Goal: Information Seeking & Learning: Learn about a topic

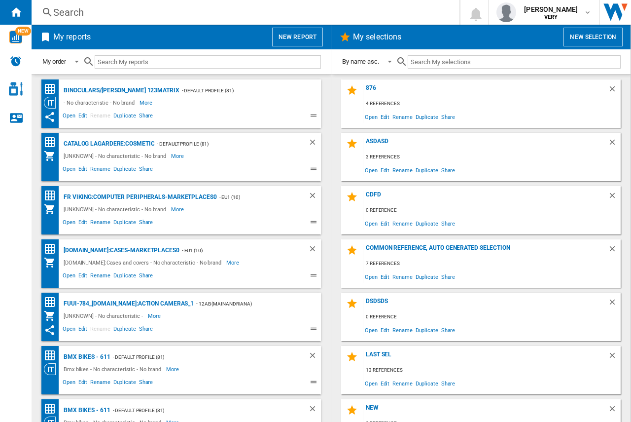
click at [295, 30] on button "New report" at bounding box center [297, 37] width 51 height 19
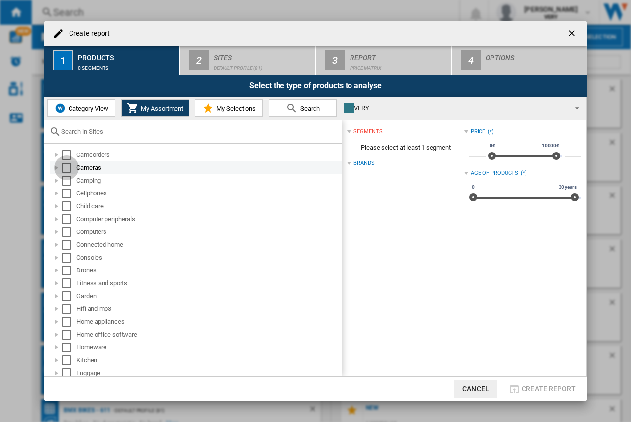
click at [65, 166] on div "Select" at bounding box center [67, 168] width 10 height 10
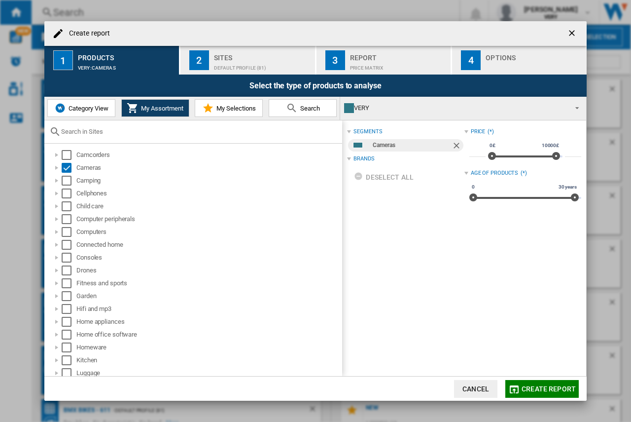
click at [367, 58] on div "Report" at bounding box center [398, 55] width 97 height 10
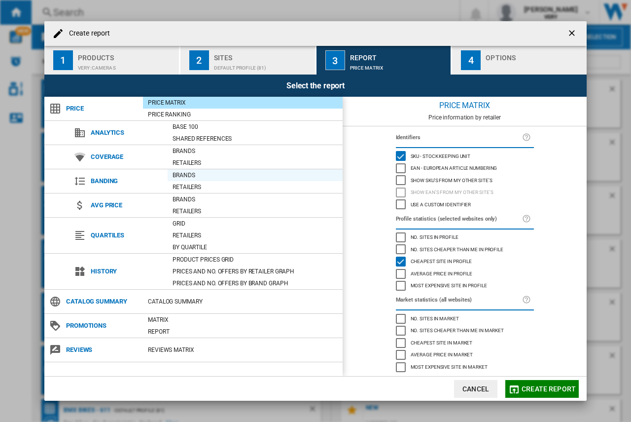
click at [188, 173] on div "Brands" at bounding box center [255, 175] width 175 height 10
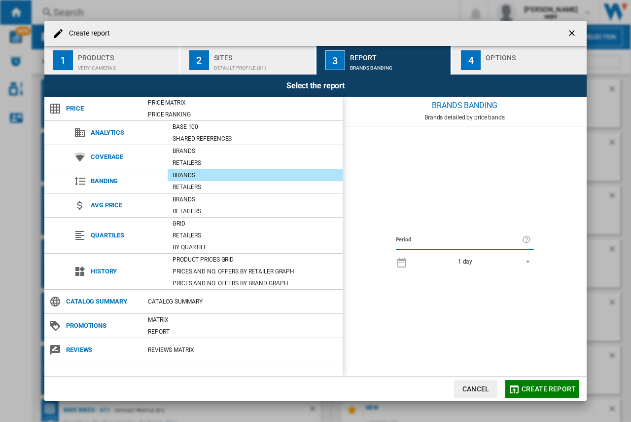
click at [514, 387] on md-icon "button" at bounding box center [514, 389] width 12 height 12
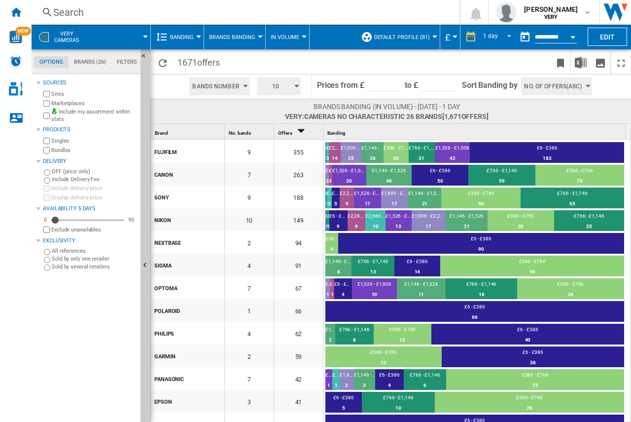
click at [508, 82] on span "Sort Banding by" at bounding box center [490, 86] width 56 height 24
click at [478, 87] on span "Sort Banding by" at bounding box center [490, 86] width 56 height 24
click at [534, 113] on span at bounding box center [532, 111] width 87 height 19
click at [124, 59] on md-tab-item "Filters" at bounding box center [126, 62] width 31 height 12
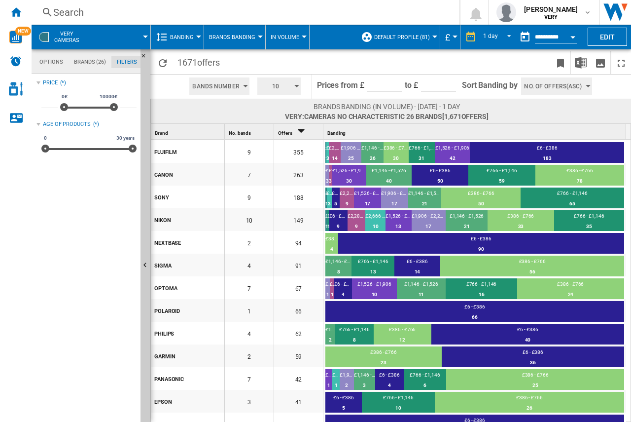
scroll to position [64, 0]
click at [78, 55] on md-tabs-canvas "Options Brands (26) Filters Options Brands (26) Filters" at bounding box center [91, 61] width 118 height 25
click at [81, 61] on md-tab-item "Brands (26)" at bounding box center [90, 62] width 43 height 12
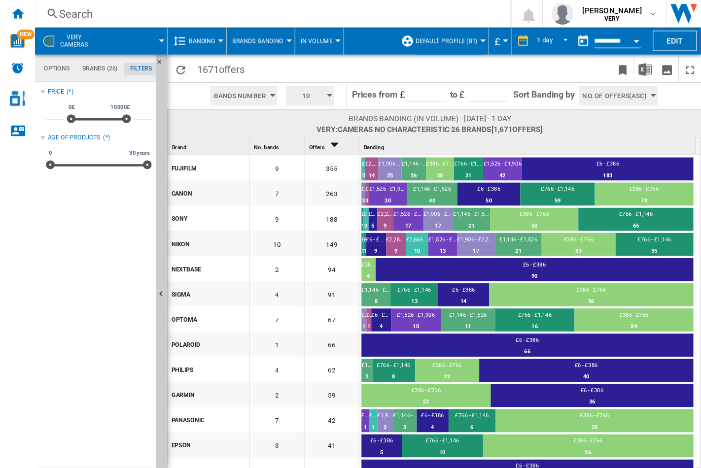
scroll to position [38, 0]
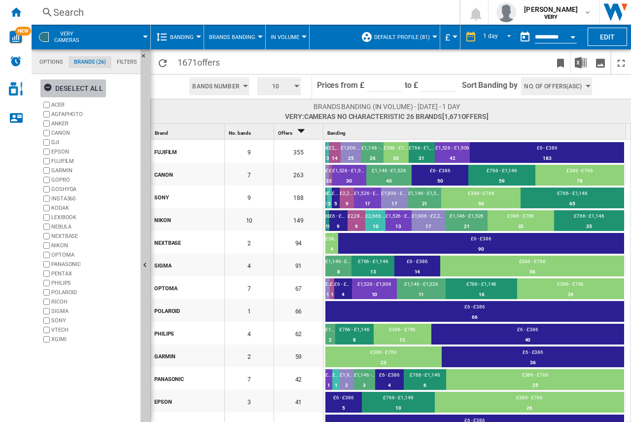
drag, startPoint x: 64, startPoint y: 87, endPoint x: 62, endPoint y: 106, distance: 18.8
click at [65, 87] on div "Deselect all" at bounding box center [73, 88] width 60 height 18
click at [61, 104] on label "ACER" at bounding box center [93, 104] width 85 height 7
click at [62, 116] on label "AGFAPHOTO" at bounding box center [93, 113] width 85 height 7
click at [63, 135] on label "CANON" at bounding box center [93, 132] width 85 height 7
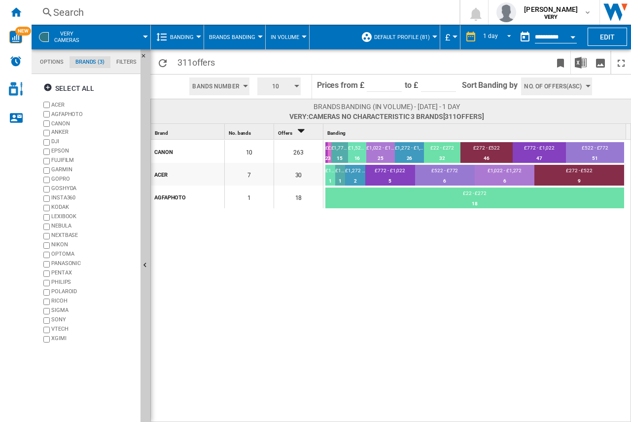
click at [58, 104] on label "ACER" at bounding box center [93, 104] width 85 height 7
click at [56, 125] on label "CANON" at bounding box center [93, 123] width 85 height 7
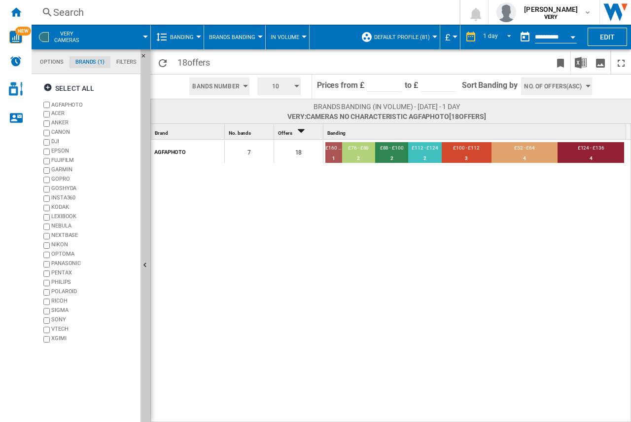
click at [47, 110] on label "ACER" at bounding box center [88, 113] width 95 height 9
click at [54, 134] on div "CANON" at bounding box center [93, 132] width 85 height 9
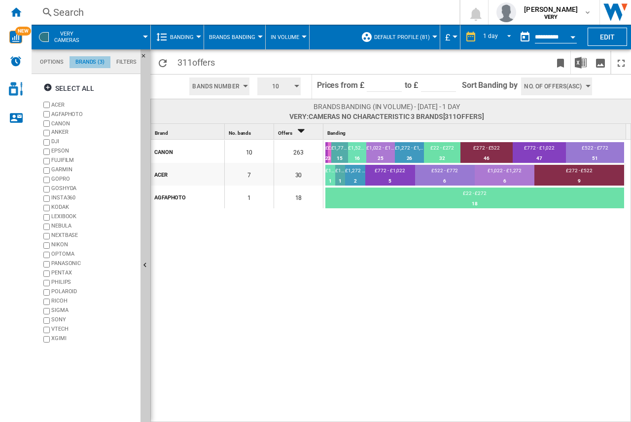
click at [73, 60] on md-tab-item "Brands (3)" at bounding box center [90, 62] width 41 height 12
click at [87, 32] on button "VERY Cameras" at bounding box center [71, 37] width 35 height 25
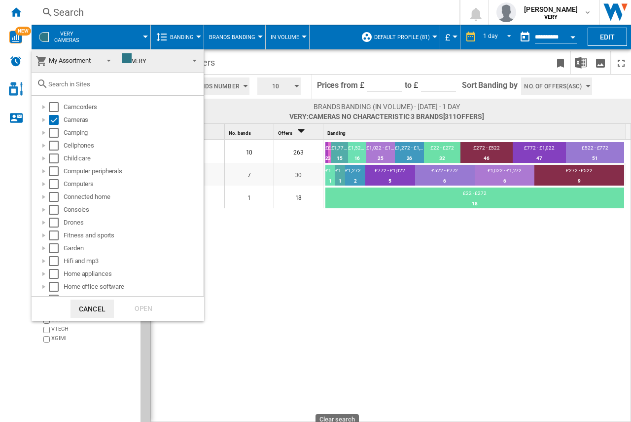
click at [71, 44] on md-backdrop at bounding box center [315, 211] width 631 height 422
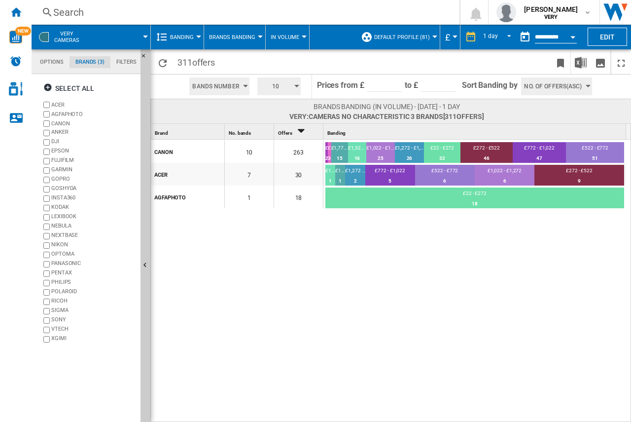
click at [73, 43] on span "VERY Cameras" at bounding box center [66, 37] width 25 height 13
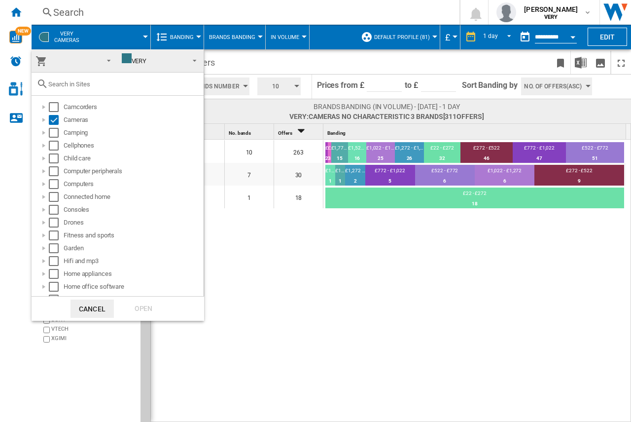
click at [73, 43] on md-backdrop at bounding box center [315, 211] width 631 height 422
click at [46, 105] on div at bounding box center [44, 107] width 10 height 10
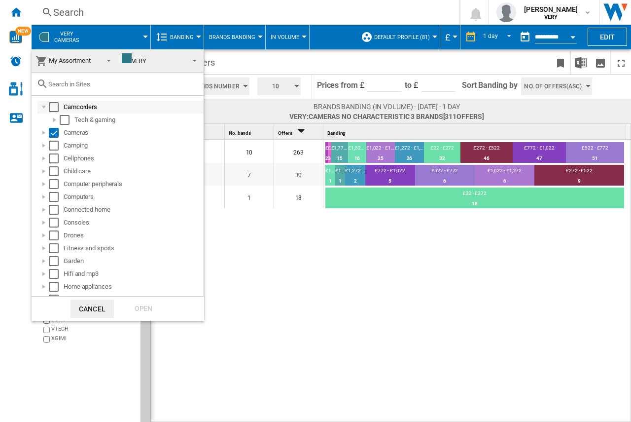
click at [50, 105] on div "Select" at bounding box center [54, 107] width 10 height 10
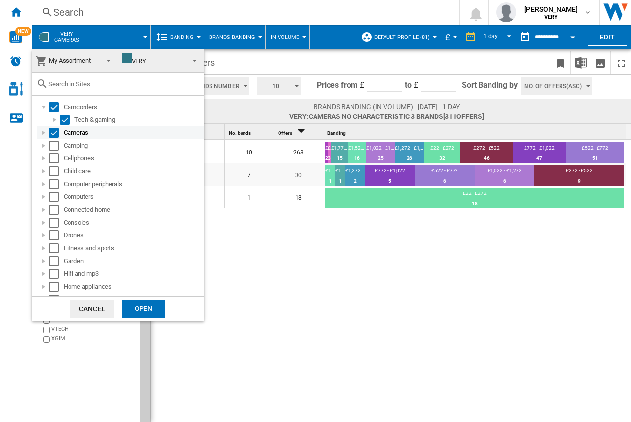
click at [49, 135] on div "Select" at bounding box center [54, 133] width 10 height 10
click at [56, 121] on div at bounding box center [55, 120] width 10 height 10
click at [66, 132] on div at bounding box center [66, 133] width 10 height 10
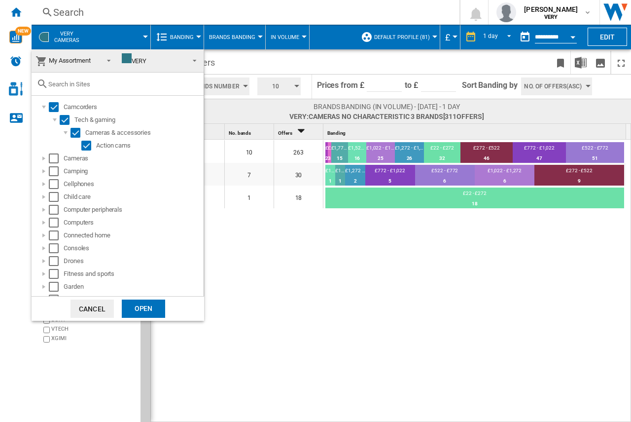
click at [149, 315] on div "Open" at bounding box center [143, 308] width 43 height 18
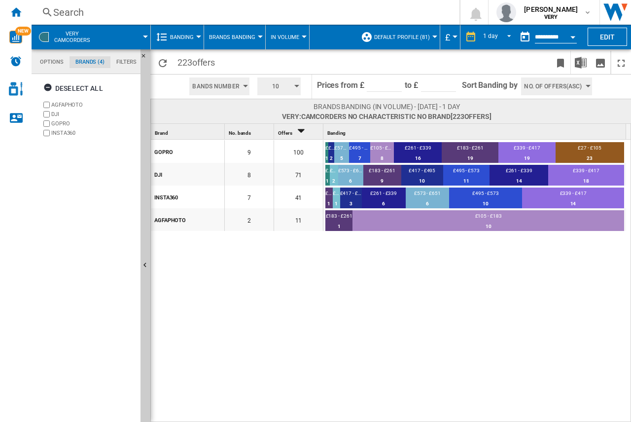
drag, startPoint x: 58, startPoint y: 112, endPoint x: 55, endPoint y: 122, distance: 10.2
click at [57, 113] on label "DJI" at bounding box center [93, 113] width 85 height 7
click at [55, 123] on label "GOPRO" at bounding box center [93, 123] width 85 height 7
click at [53, 132] on label "INSTA360" at bounding box center [93, 132] width 85 height 7
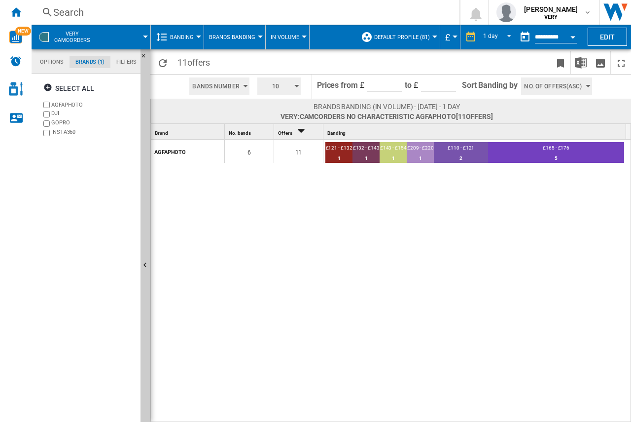
click at [57, 105] on label "AGFAPHOTO" at bounding box center [93, 104] width 85 height 7
click at [55, 111] on div "DJI" at bounding box center [93, 113] width 85 height 9
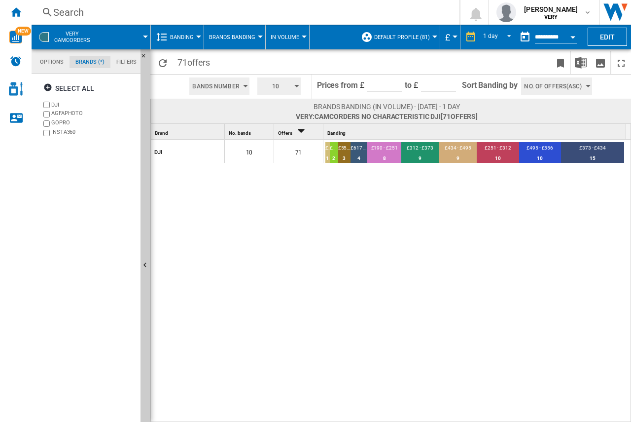
click at [51, 111] on label "AGFAPHOTO" at bounding box center [88, 113] width 95 height 9
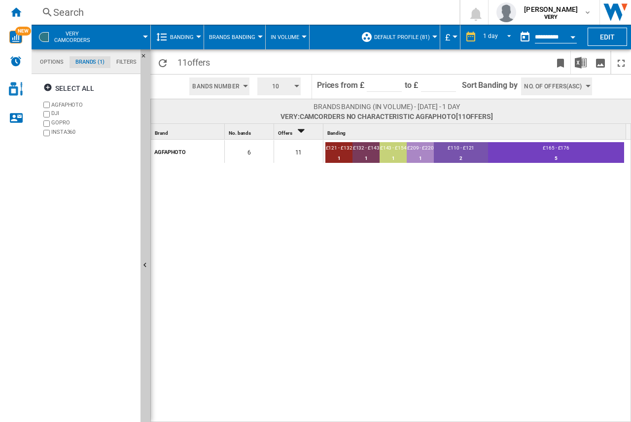
click at [57, 101] on label "AGFAPHOTO" at bounding box center [93, 104] width 85 height 7
click at [59, 125] on div "GOPRO" at bounding box center [93, 123] width 85 height 9
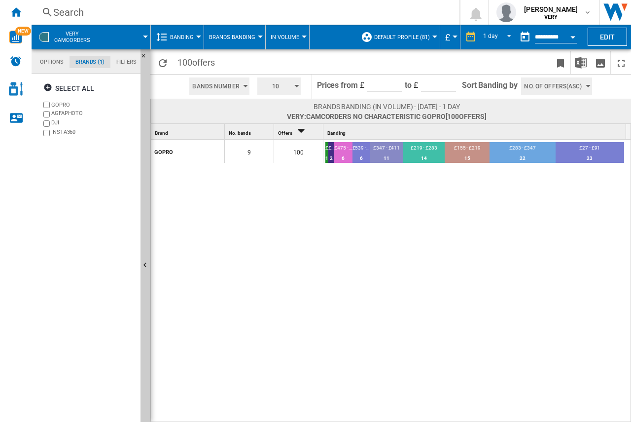
click at [116, 35] on span at bounding box center [124, 37] width 41 height 25
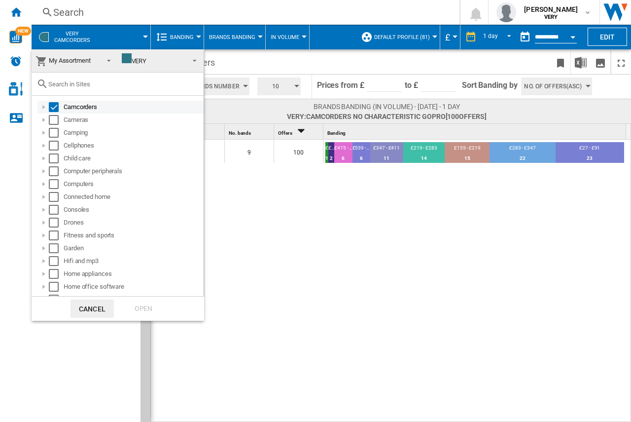
click at [73, 104] on div "Camcorders" at bounding box center [133, 107] width 139 height 10
click at [54, 106] on div "Select" at bounding box center [54, 107] width 10 height 10
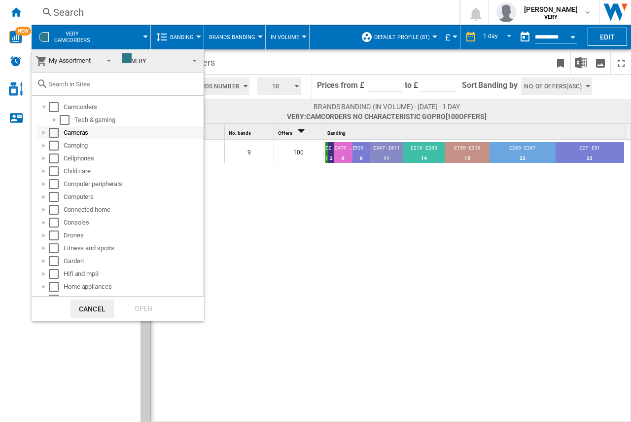
click at [52, 131] on div "Select" at bounding box center [54, 133] width 10 height 10
click at [142, 310] on div "Open" at bounding box center [143, 308] width 43 height 18
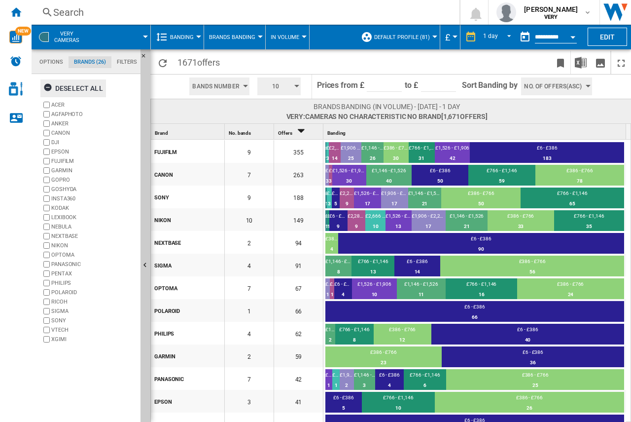
click at [71, 85] on div "Deselect all" at bounding box center [73, 88] width 60 height 18
click at [72, 238] on label "NEXTBASE" at bounding box center [93, 235] width 85 height 7
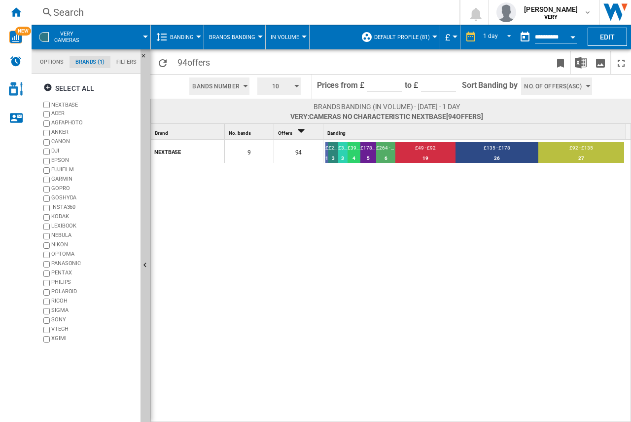
click at [65, 104] on label "NEXTBASE" at bounding box center [93, 104] width 85 height 7
click at [55, 118] on div "ACER" at bounding box center [93, 113] width 85 height 9
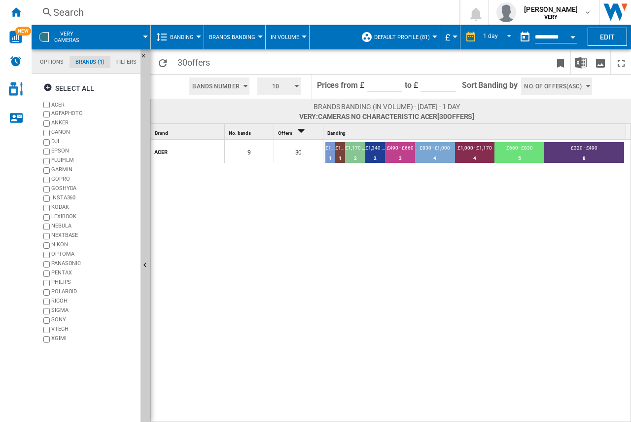
click at [58, 115] on div "AGFAPHOTO" at bounding box center [93, 113] width 85 height 9
click at [54, 106] on label "ACER" at bounding box center [93, 104] width 85 height 7
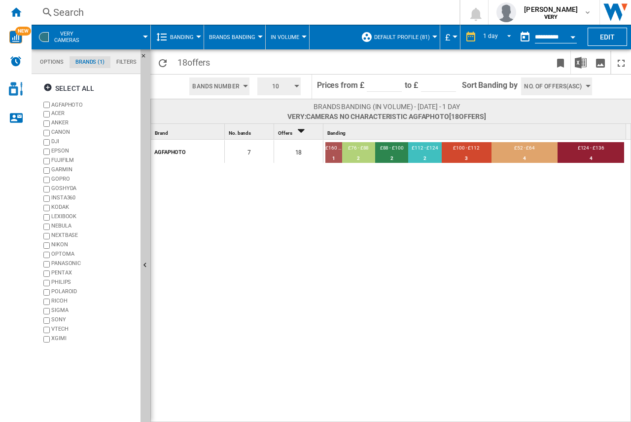
click at [57, 114] on div "ACER" at bounding box center [93, 113] width 85 height 9
click at [62, 204] on div "KODAK" at bounding box center [93, 207] width 85 height 9
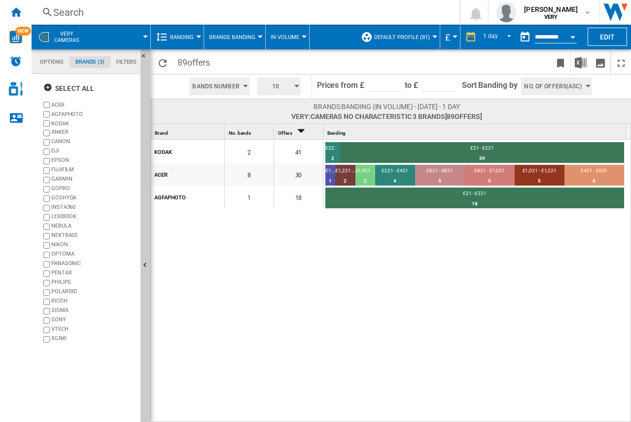
click at [60, 104] on label "ACER" at bounding box center [93, 104] width 85 height 7
click at [62, 112] on label "AGFAPHOTO" at bounding box center [93, 113] width 85 height 7
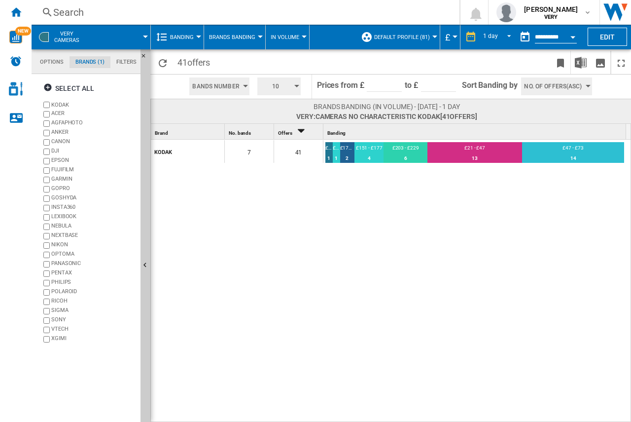
click at [275, 82] on span "10" at bounding box center [275, 86] width 31 height 18
click at [269, 114] on button "4" at bounding box center [279, 114] width 47 height 10
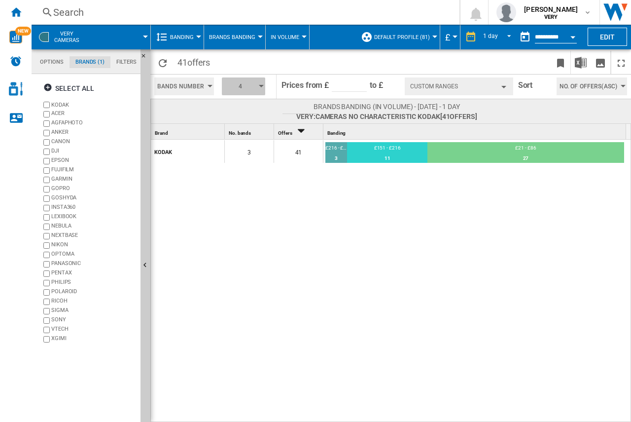
click at [249, 86] on span "4" at bounding box center [240, 86] width 31 height 18
click at [225, 124] on span "5" at bounding box center [226, 123] width 3 height 7
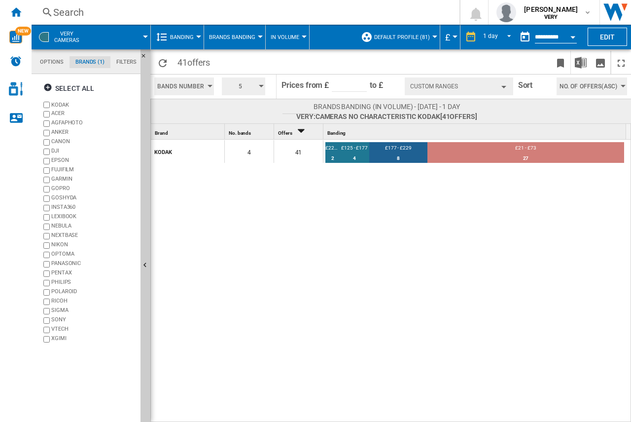
click at [456, 80] on button "Custom Ranges" at bounding box center [459, 86] width 108 height 18
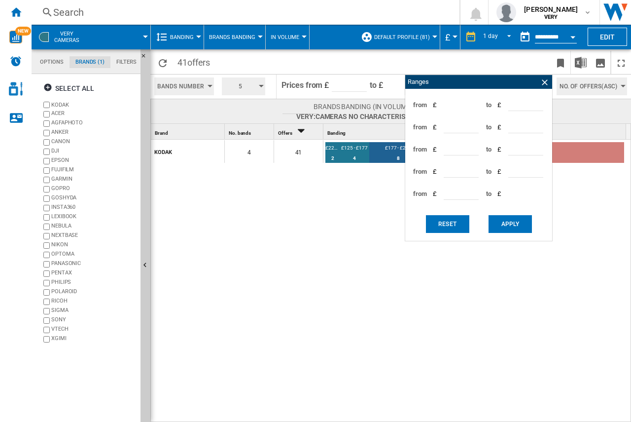
click at [361, 228] on div "KODAK 4 41 £229 - £281 2 4.88% £125 - £177 4 9.76% £177 - £229 8 19.51% £21 - £…" at bounding box center [391, 281] width 481 height 283
click at [389, 229] on div "KODAK 4 41 £229 - £281 2 4.88% £125 - £177 4 9.76% £177 - £229 8 19.51% £21 - £…" at bounding box center [391, 281] width 481 height 283
click at [545, 80] on ng-md-icon at bounding box center [545, 82] width 10 height 10
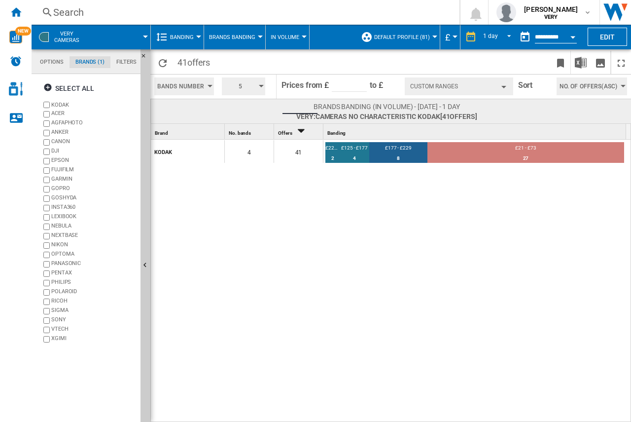
click at [305, 106] on input "******" at bounding box center [299, 106] width 35 height 15
click at [291, 174] on div "KODAK 4 41 £229 - £281 2 4.88% £125 - £177 4 9.76% £177 - £229 8 19.51% £21 - £…" at bounding box center [391, 281] width 481 height 283
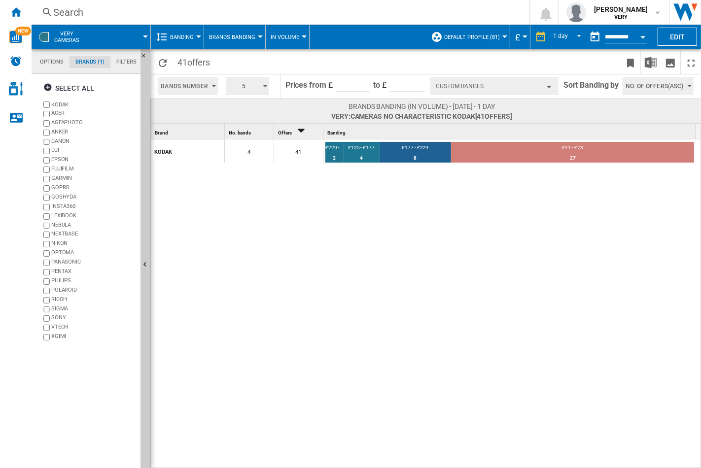
drag, startPoint x: 567, startPoint y: 0, endPoint x: 384, endPoint y: 210, distance: 278.8
click at [384, 210] on div "KODAK 4 41 £229 - £281 2 4.88% £125 - £177 4 9.76% £177 - £229 8 19.51% £21 - £…" at bounding box center [426, 304] width 551 height 329
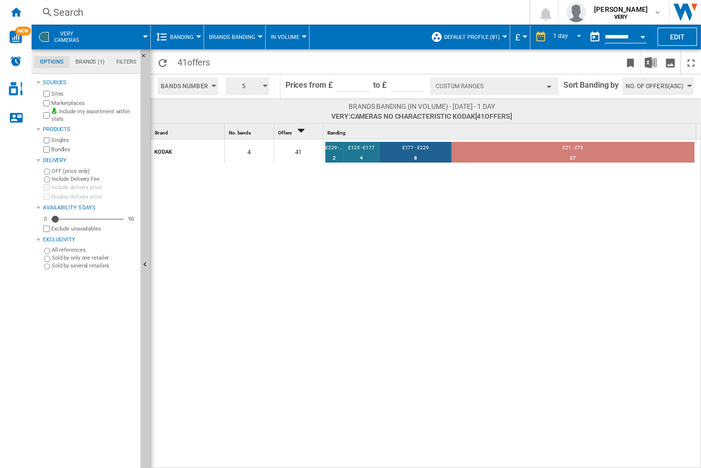
click at [263, 85] on div "button" at bounding box center [265, 86] width 5 height 2
click at [239, 132] on button "6" at bounding box center [248, 134] width 47 height 10
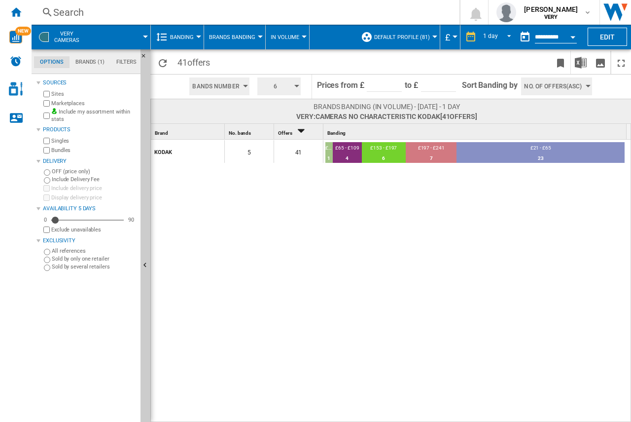
drag, startPoint x: 663, startPoint y: 0, endPoint x: 338, endPoint y: 224, distance: 394.5
click at [338, 224] on div "KODAK 5 41 £241 - £285 1 2.44% £65 - £109 4 9.76% £153 - £197 6 14.63% £197 - £…" at bounding box center [391, 281] width 481 height 283
click at [293, 88] on button "6" at bounding box center [278, 86] width 43 height 18
click at [270, 122] on button "5" at bounding box center [279, 124] width 47 height 10
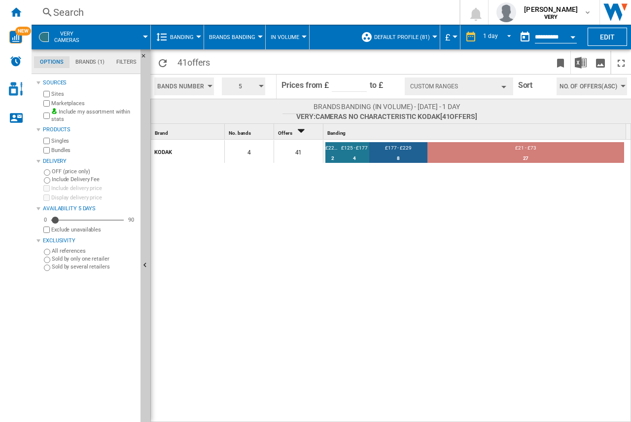
click at [400, 196] on div "KODAK 4 41 £229 - £281 2 4.88% £125 - £177 4 9.76% £177 - £229 8 19.51% £21 - £…" at bounding box center [391, 281] width 481 height 283
click at [295, 111] on input "******" at bounding box center [299, 106] width 35 height 15
click at [295, 106] on input "******" at bounding box center [299, 106] width 35 height 15
click at [327, 248] on div "KODAK 4 41 £229 - £281 2 4.88% £125 - £177 4 9.76% £177 - £229 8 19.51% £21 - £…" at bounding box center [391, 281] width 481 height 283
drag, startPoint x: 613, startPoint y: 0, endPoint x: 470, endPoint y: 214, distance: 257.5
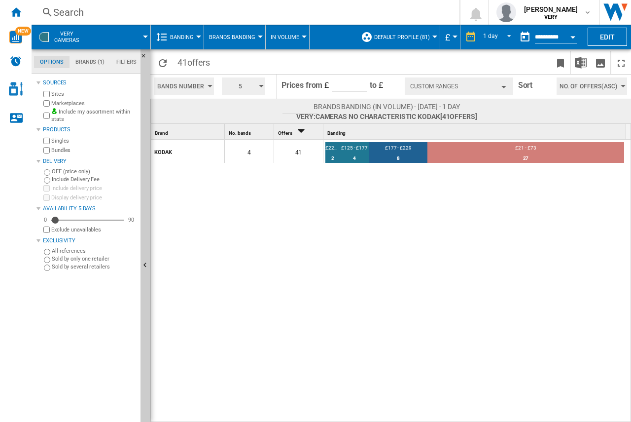
click at [470, 214] on div "KODAK 4 41 £229 - £281 2 4.88% £125 - £177 4 9.76% £177 - £229 8 19.51% £21 - £…" at bounding box center [391, 281] width 481 height 283
drag, startPoint x: 631, startPoint y: 4, endPoint x: 310, endPoint y: 218, distance: 385.7
click at [310, 218] on div "KODAK 4 41 £229 - £281 2 4.88% £125 - £177 4 9.76% £177 - £229 8 19.51% £21 - £…" at bounding box center [391, 281] width 481 height 283
click at [226, 41] on button "Brands Banding" at bounding box center [234, 37] width 51 height 25
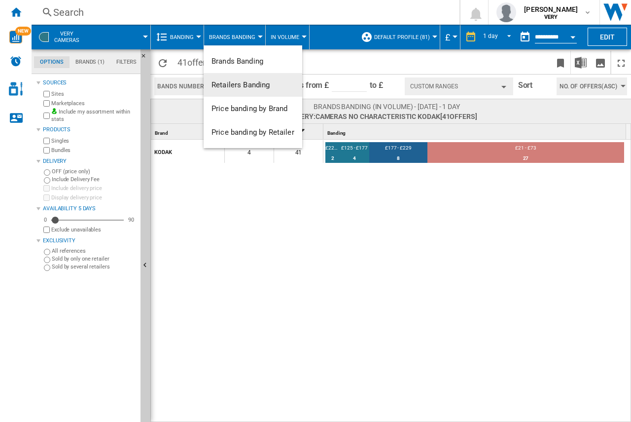
click at [244, 82] on span "Retailers Banding" at bounding box center [241, 84] width 59 height 9
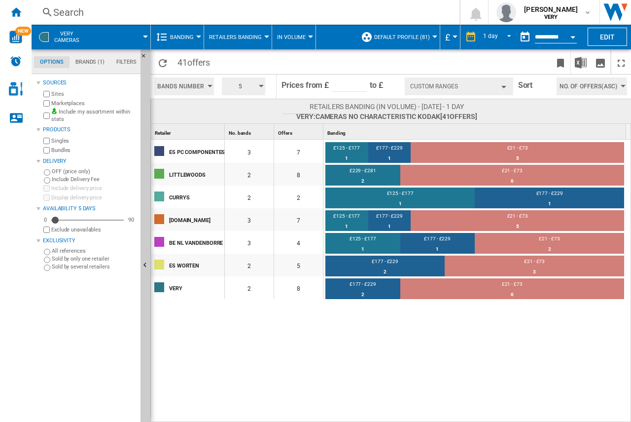
click at [258, 88] on button "5" at bounding box center [243, 86] width 43 height 18
click at [232, 134] on button "6" at bounding box center [243, 134] width 47 height 10
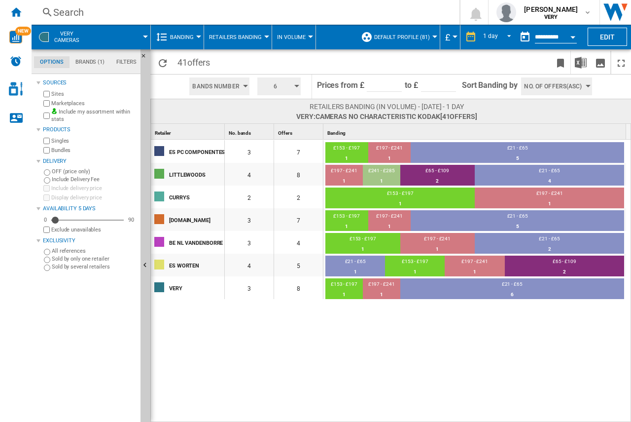
click at [241, 36] on span "Retailers Banding" at bounding box center [235, 37] width 53 height 6
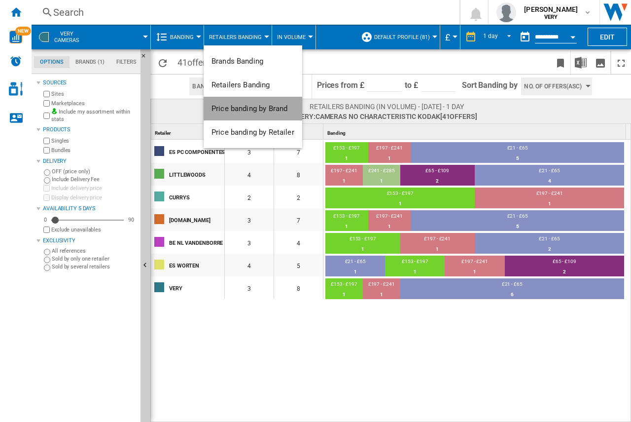
click at [252, 106] on span "Price banding by Brand" at bounding box center [250, 108] width 76 height 9
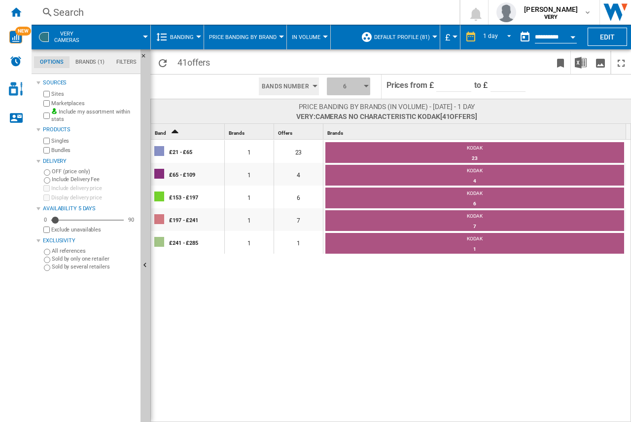
click at [344, 89] on span "6" at bounding box center [345, 86] width 31 height 18
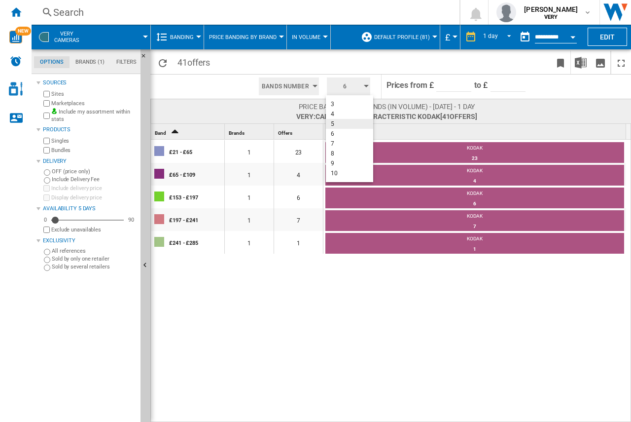
click at [347, 120] on button "5" at bounding box center [349, 124] width 47 height 10
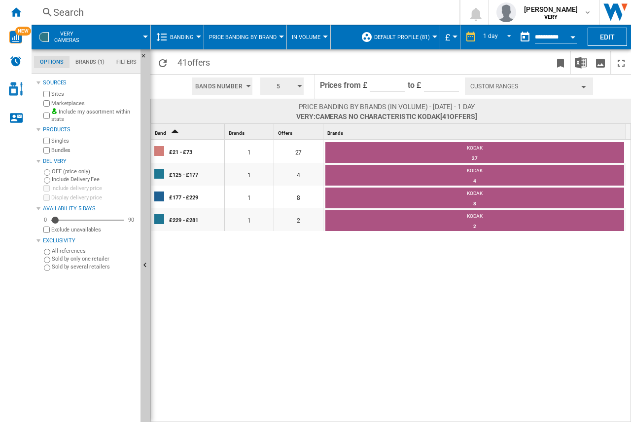
click at [566, 87] on button "Custom Ranges" at bounding box center [529, 86] width 128 height 18
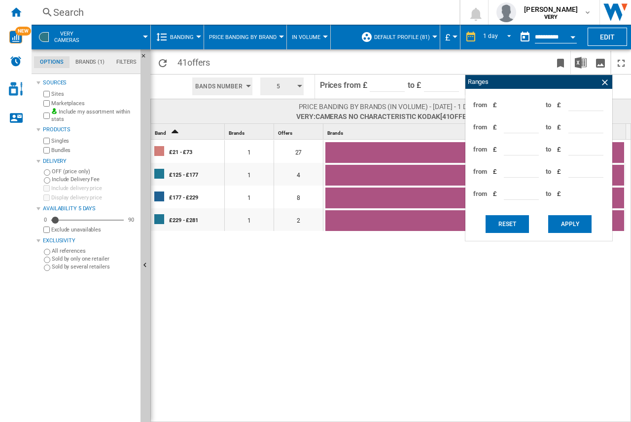
type input "**"
click at [597, 104] on input "**" at bounding box center [585, 103] width 35 height 15
click at [598, 108] on input "**" at bounding box center [585, 103] width 35 height 15
type input "**"
click at [535, 127] on input "**" at bounding box center [521, 125] width 35 height 15
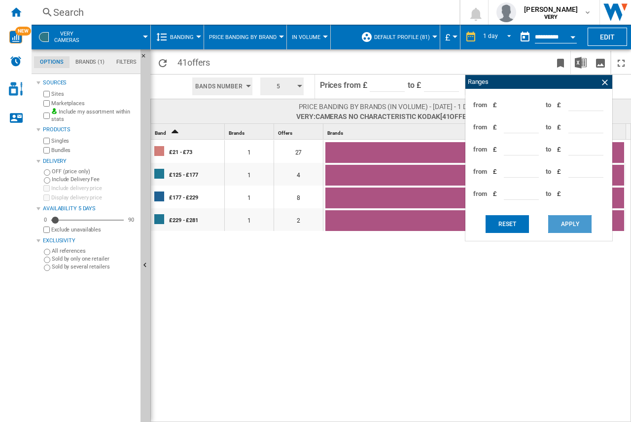
click at [578, 221] on button "Apply" at bounding box center [569, 224] width 43 height 18
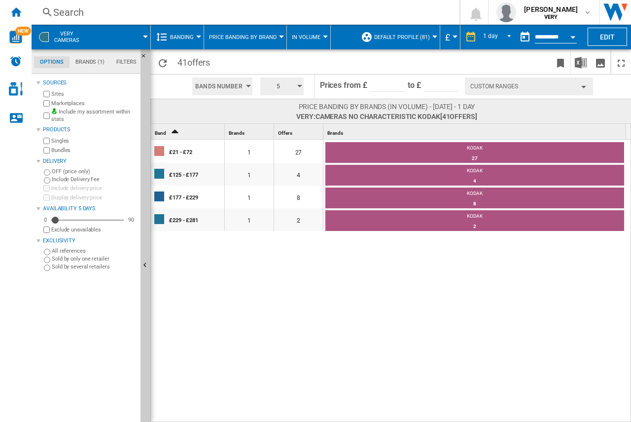
click at [548, 89] on button "Custom Ranges" at bounding box center [529, 86] width 128 height 18
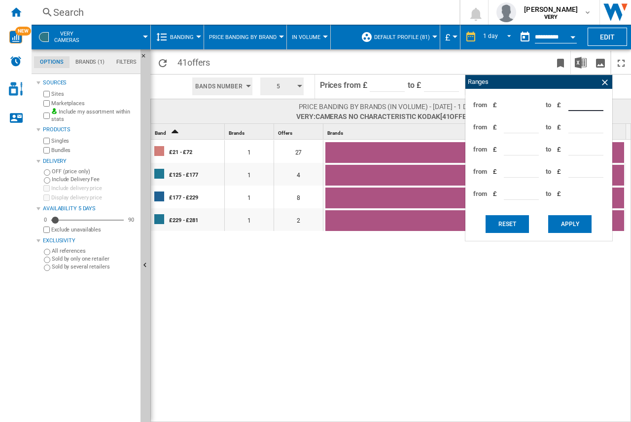
click at [599, 104] on input "**" at bounding box center [585, 103] width 35 height 15
type input "**"
click at [599, 104] on input "**" at bounding box center [585, 103] width 35 height 15
click at [534, 127] on input "**" at bounding box center [521, 125] width 35 height 15
drag, startPoint x: 534, startPoint y: 127, endPoint x: 533, endPoint y: 132, distance: 5.6
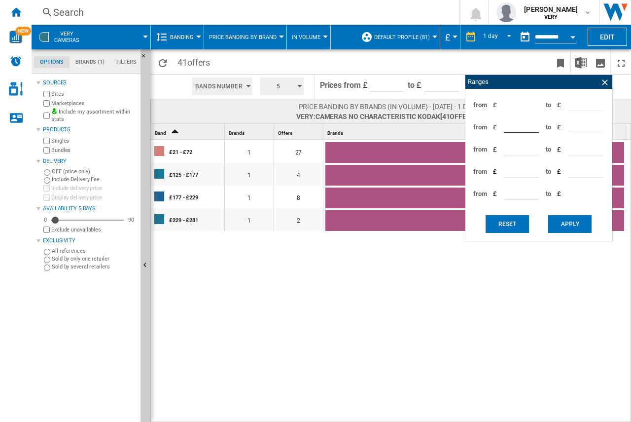
type input "**"
click at [533, 128] on input "**" at bounding box center [521, 125] width 35 height 15
click at [508, 223] on button "Reset" at bounding box center [507, 224] width 43 height 18
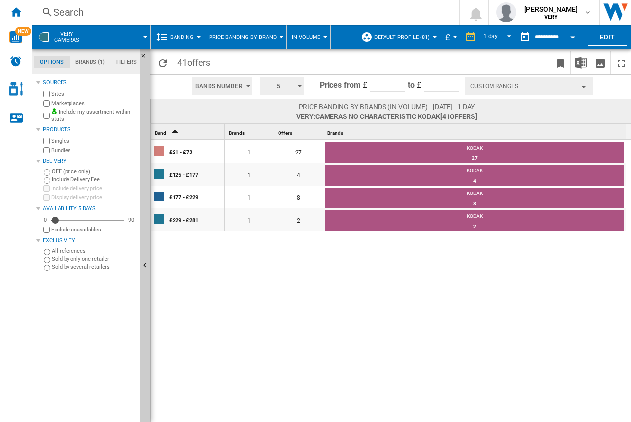
click at [544, 85] on button "Custom Ranges" at bounding box center [529, 86] width 128 height 18
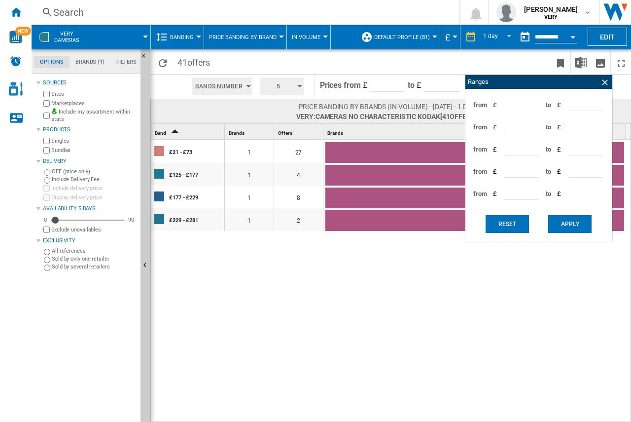
click at [601, 78] on ng-md-icon at bounding box center [605, 82] width 10 height 10
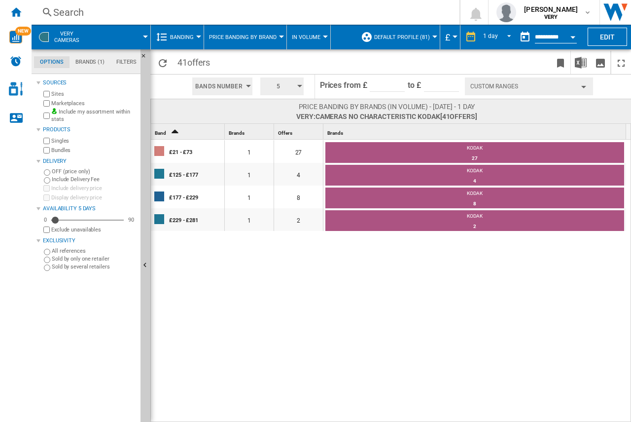
click at [423, 291] on div "£21 - £73 1 27 KODAK 27 100% £125 - £177 1 4 KODAK 4 100% £177 - £229 1 8 KODAK…" at bounding box center [391, 281] width 481 height 283
click at [290, 86] on span "5" at bounding box center [278, 86] width 31 height 18
click at [270, 134] on button "6" at bounding box center [282, 134] width 47 height 10
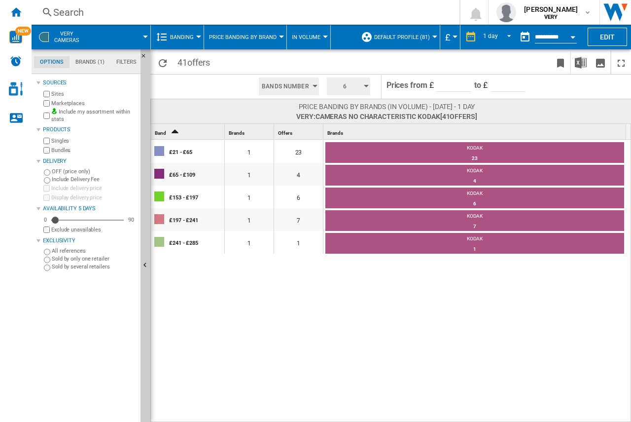
click at [260, 41] on button "Price banding by Brand" at bounding box center [245, 37] width 72 height 25
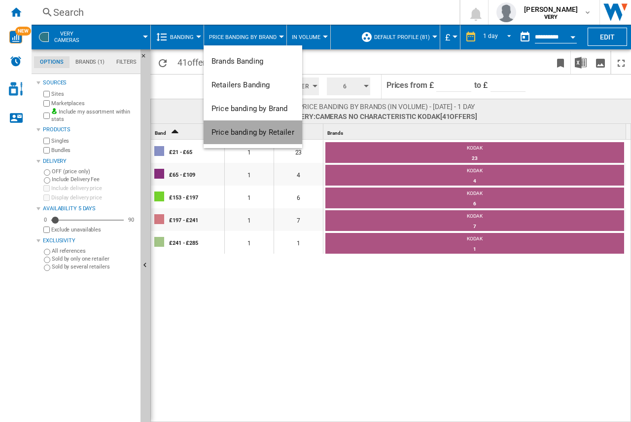
click at [248, 131] on span "Price banding by Retailer" at bounding box center [253, 132] width 83 height 9
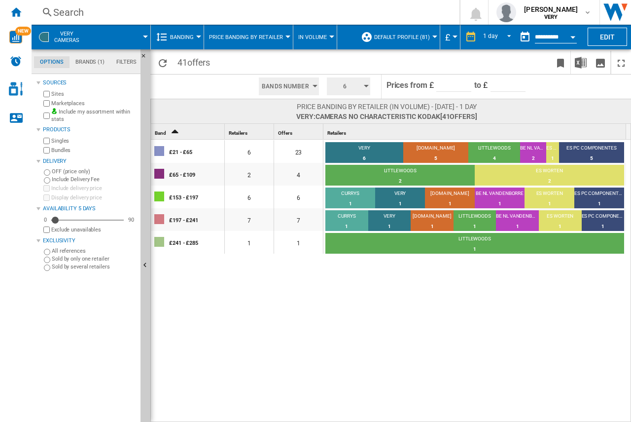
click at [244, 43] on button "Price banding by Retailer" at bounding box center [248, 37] width 79 height 25
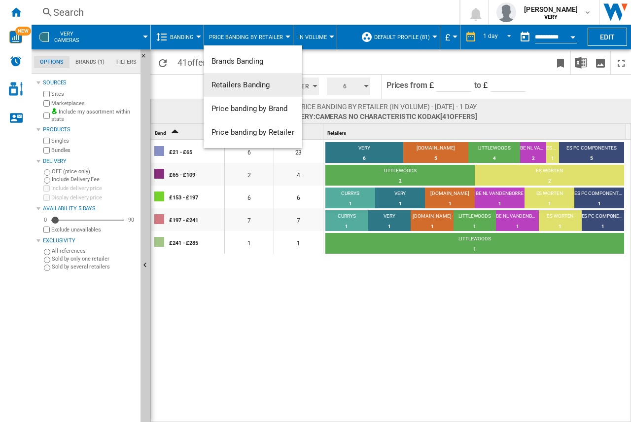
click at [250, 80] on span "Retailers Banding" at bounding box center [241, 84] width 59 height 9
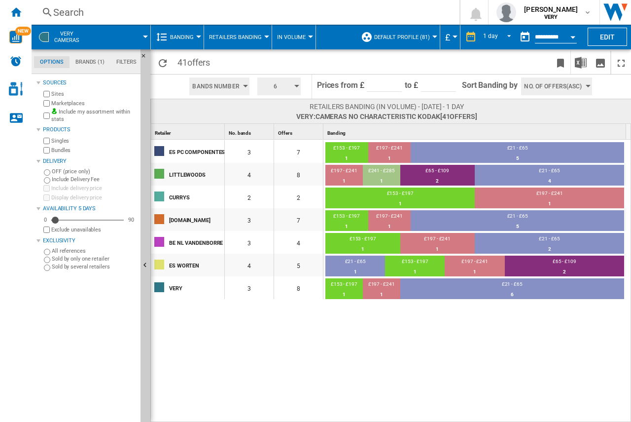
click at [262, 37] on button "Retailers Banding" at bounding box center [238, 37] width 58 height 25
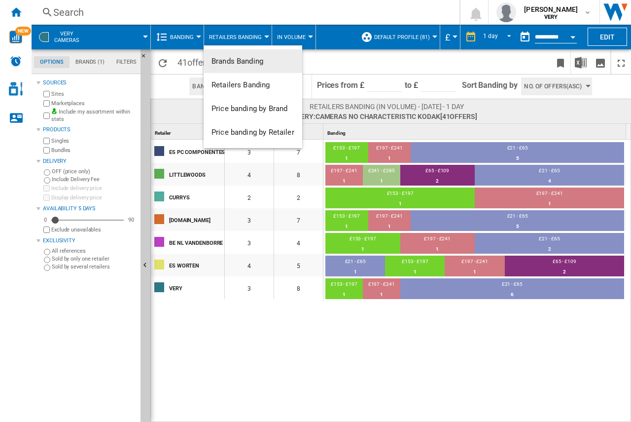
click at [252, 61] on span "Brands Banding" at bounding box center [238, 61] width 52 height 9
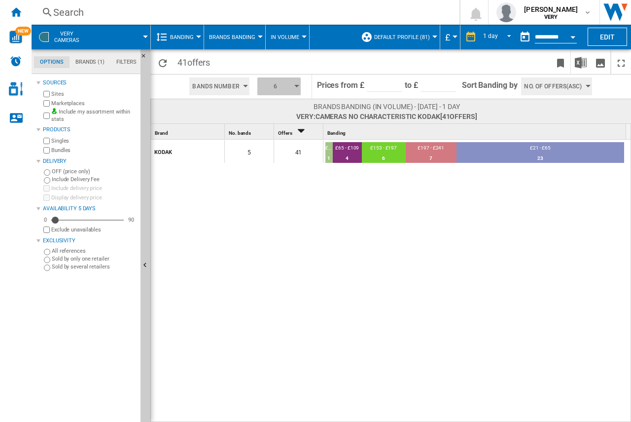
click at [277, 91] on span "6" at bounding box center [275, 86] width 31 height 18
click at [276, 171] on button "10" at bounding box center [279, 173] width 47 height 10
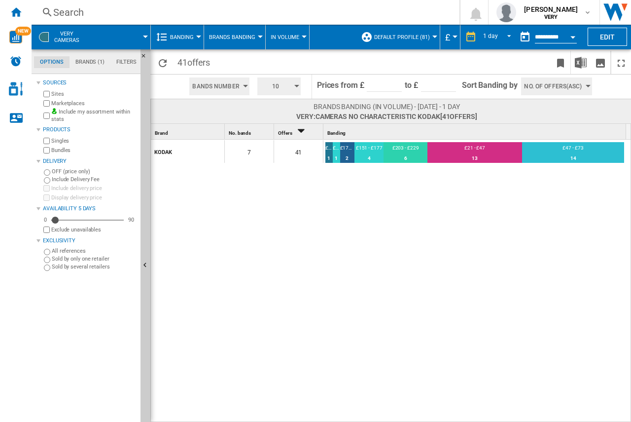
click at [226, 46] on button "Brands Banding" at bounding box center [234, 37] width 51 height 25
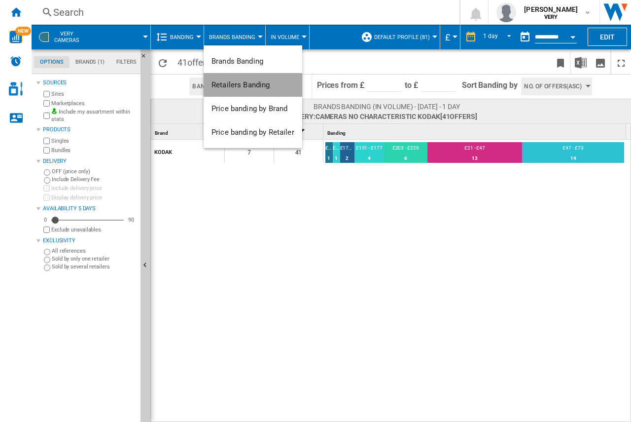
click at [250, 85] on span "Retailers Banding" at bounding box center [241, 84] width 59 height 9
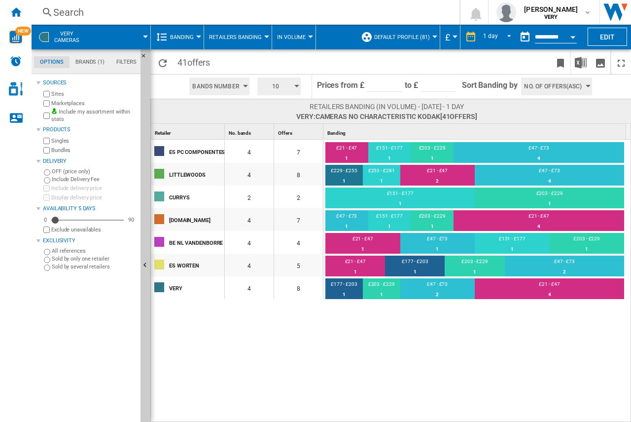
drag, startPoint x: 523, startPoint y: 0, endPoint x: 338, endPoint y: 371, distance: 414.1
click at [338, 371] on div "ES PC COMPONENTES 4 7 £21 - £47 1 14.29% £151 - £177 1 14.29% £203 - £229 1 14.…" at bounding box center [391, 281] width 481 height 283
click at [288, 86] on span "10" at bounding box center [275, 86] width 31 height 18
click at [277, 115] on button "4" at bounding box center [279, 114] width 47 height 10
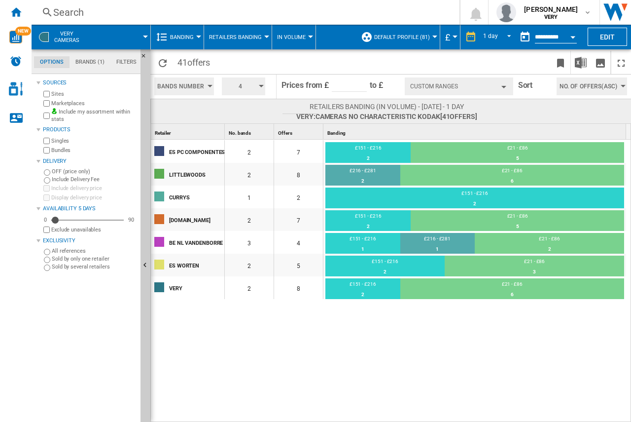
click at [402, 329] on div "ES PC COMPONENTES 2 7 £151 - £216 2 28.57% £21 - £86 5 71.43% LITTLEWOODS 2 8 £…" at bounding box center [391, 281] width 481 height 283
click at [537, 83] on span "Sort Banding by" at bounding box center [535, 86] width 35 height 24
click at [537, 84] on span "Sort Banding by" at bounding box center [535, 86] width 35 height 24
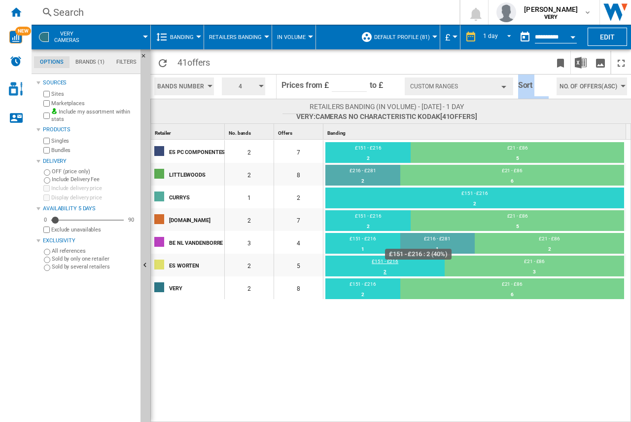
click at [441, 271] on div "2" at bounding box center [384, 272] width 119 height 10
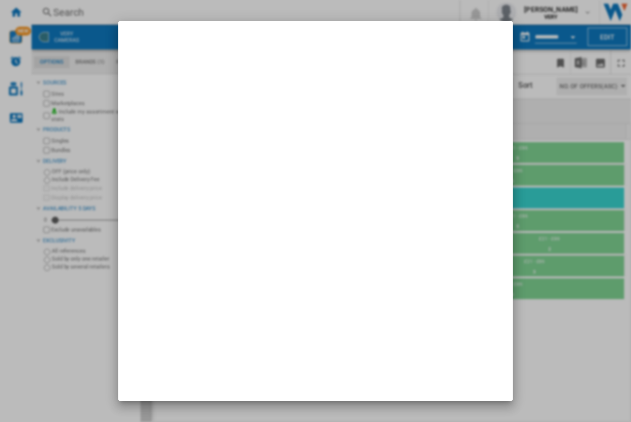
click at [544, 331] on div at bounding box center [315, 211] width 631 height 422
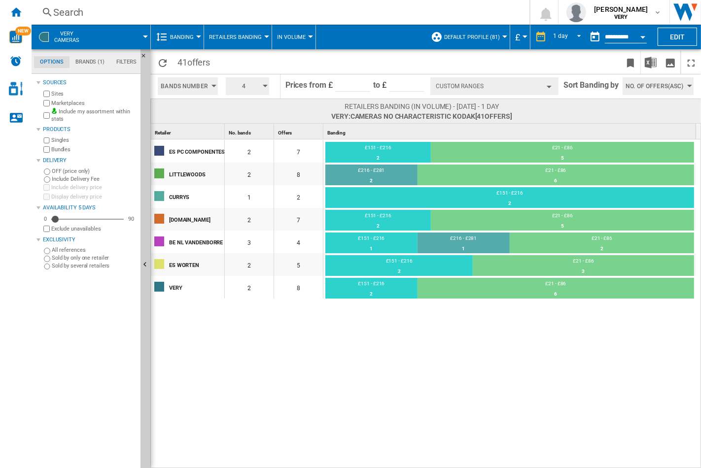
drag, startPoint x: 629, startPoint y: 1, endPoint x: 445, endPoint y: 367, distance: 410.1
click at [445, 367] on div "ES PC COMPONENTES 2 7 £151 - £216 2 28.57% £21 - £86 5 71.43% LITTLEWOODS 2 8 £…" at bounding box center [426, 304] width 551 height 329
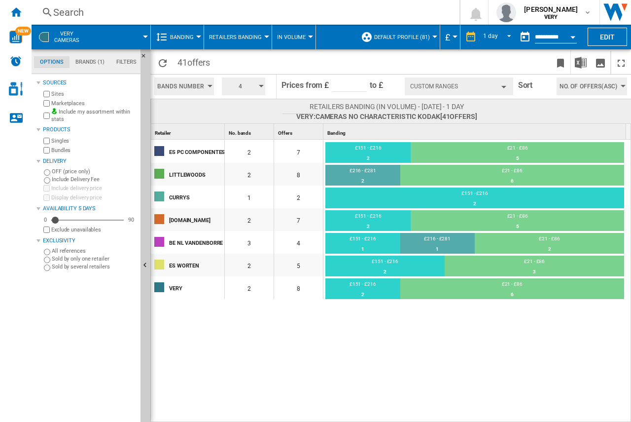
drag, startPoint x: 628, startPoint y: 3, endPoint x: 389, endPoint y: 312, distance: 390.5
click at [389, 312] on div "ES PC COMPONENTES 2 7 £151 - £216 2 28.57% £21 - £86 5 71.43% LITTLEWOODS 2 8 £…" at bounding box center [391, 281] width 481 height 283
drag, startPoint x: 319, startPoint y: 108, endPoint x: 274, endPoint y: 108, distance: 45.9
click at [274, 108] on div "Retailers banding (In volume) - 8 September 2025 - 1 day VERY:Cameras No charac…" at bounding box center [390, 111] width 481 height 25
click at [276, 108] on span at bounding box center [247, 111] width 98 height 19
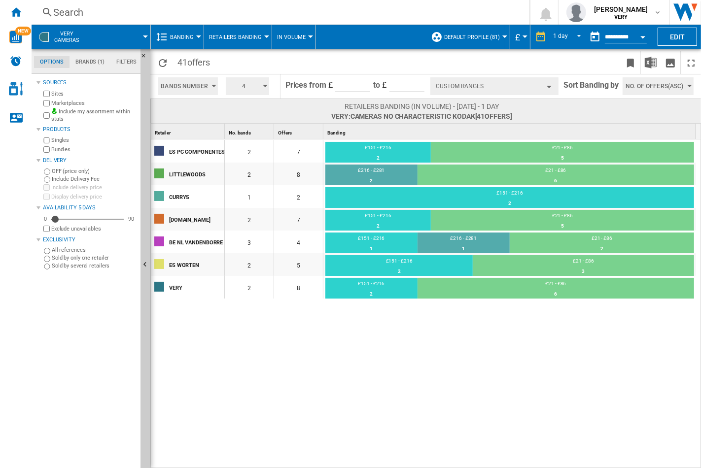
drag, startPoint x: 628, startPoint y: 0, endPoint x: 502, endPoint y: 66, distance: 142.2
click at [502, 66] on span at bounding box center [519, 62] width 203 height 23
drag, startPoint x: 563, startPoint y: 85, endPoint x: 620, endPoint y: 112, distance: 63.1
click at [620, 90] on div "Sort Banding by No. of offers(Asc) No. of offers(Asc) No. of offers(Desc) Price…" at bounding box center [631, 86] width 134 height 24
click at [620, 112] on span at bounding box center [578, 111] width 133 height 19
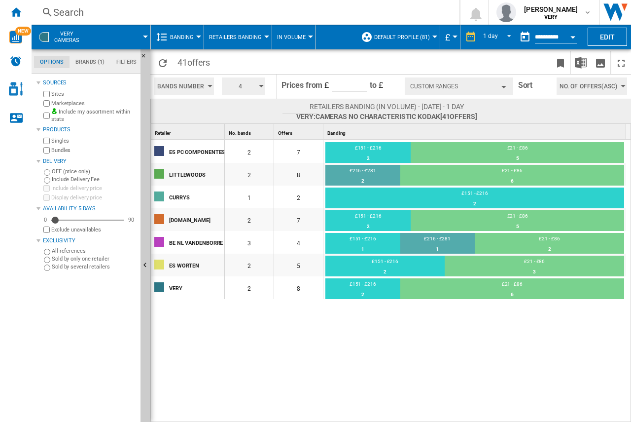
drag, startPoint x: 681, startPoint y: 0, endPoint x: 457, endPoint y: 65, distance: 233.3
click at [457, 65] on span at bounding box center [467, 62] width 168 height 23
click at [465, 87] on button "Custom Ranges" at bounding box center [459, 86] width 108 height 18
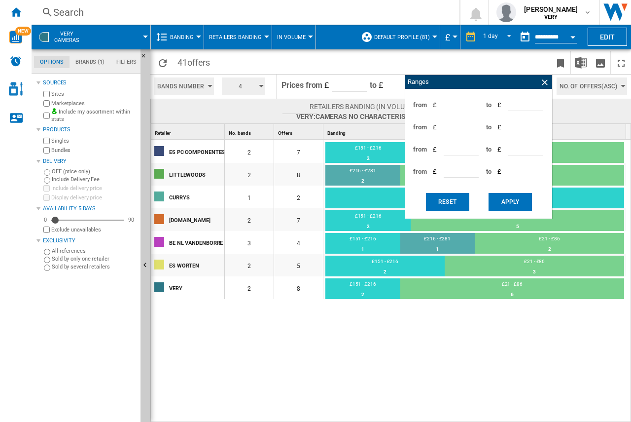
click at [538, 104] on input "**" at bounding box center [525, 103] width 35 height 15
type input "**"
click at [538, 104] on input "**" at bounding box center [525, 103] width 35 height 15
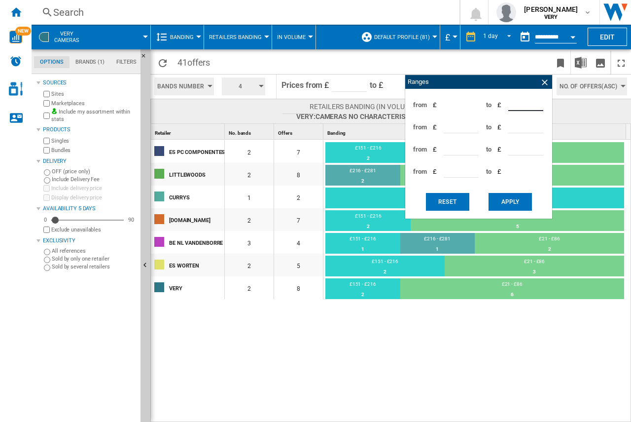
click at [474, 127] on input "**" at bounding box center [461, 125] width 35 height 15
type input "**"
click at [474, 127] on input "**" at bounding box center [461, 125] width 35 height 15
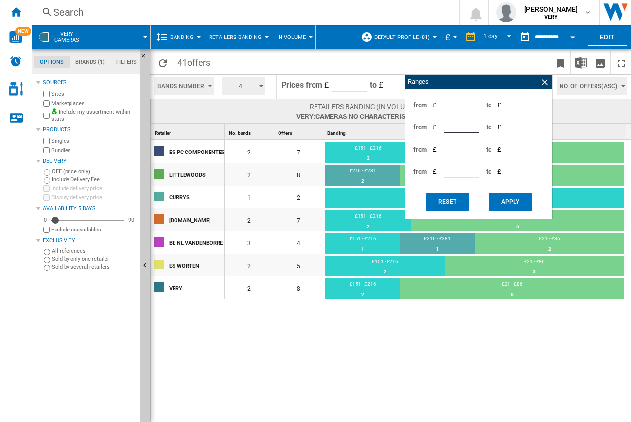
click at [519, 197] on button "Apply" at bounding box center [510, 202] width 43 height 18
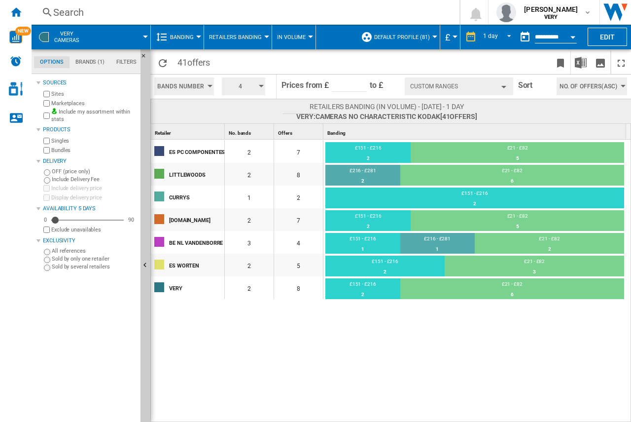
click at [478, 88] on button "Custom Ranges" at bounding box center [459, 86] width 108 height 18
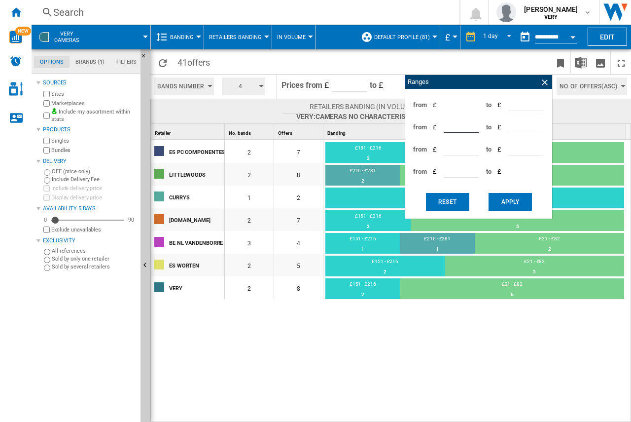
type input "**"
click at [474, 125] on input "**" at bounding box center [461, 125] width 35 height 15
type input "**"
click at [538, 101] on input "**" at bounding box center [525, 103] width 35 height 15
click at [454, 199] on button "Reset" at bounding box center [447, 202] width 43 height 18
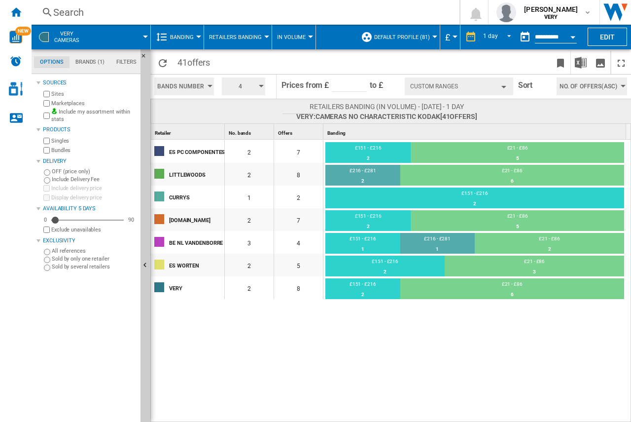
click at [460, 84] on button "Custom Ranges" at bounding box center [459, 86] width 108 height 18
